Goal: Information Seeking & Learning: Find specific fact

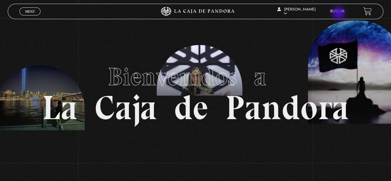
click at [340, 14] on li "Buscar" at bounding box center [337, 11] width 15 height 10
click at [342, 9] on li "Buscar" at bounding box center [337, 11] width 15 height 10
click at [342, 11] on link "Buscar" at bounding box center [337, 12] width 15 height 4
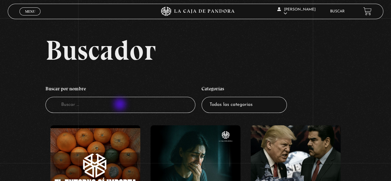
click at [121, 105] on input "Buscador" at bounding box center [120, 105] width 150 height 16
type input "proverbio"
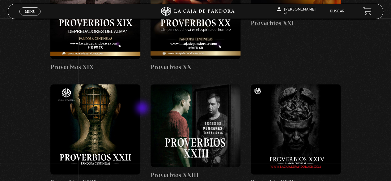
scroll to position [897, 0]
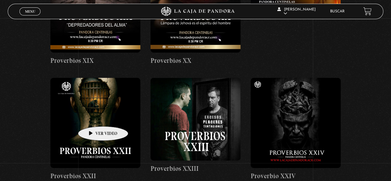
click at [93, 117] on figure at bounding box center [95, 123] width 90 height 90
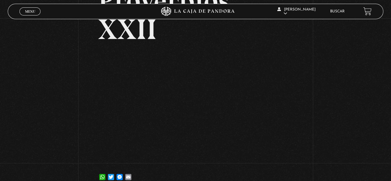
scroll to position [93, 0]
